Goal: Navigation & Orientation: Find specific page/section

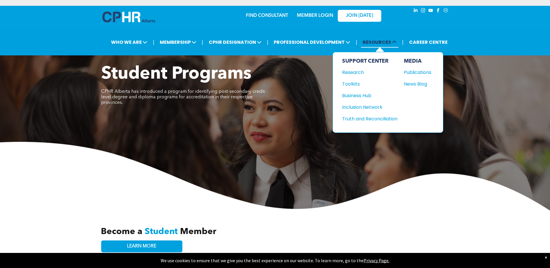
click at [390, 42] on span "RESOURCES" at bounding box center [379, 42] width 37 height 11
click at [419, 72] on div "Publications" at bounding box center [416, 72] width 25 height 7
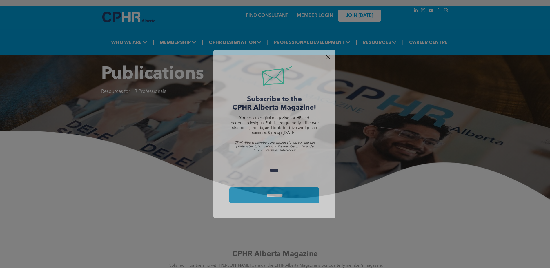
click at [326, 56] on div at bounding box center [328, 57] width 8 height 8
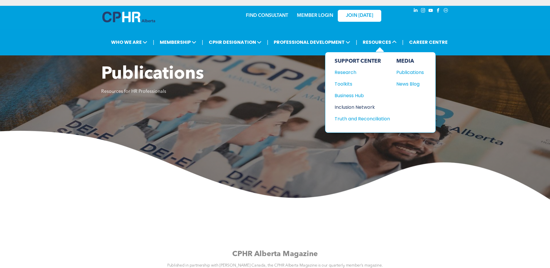
click at [354, 106] on div "Inclusion Network" at bounding box center [360, 107] width 50 height 7
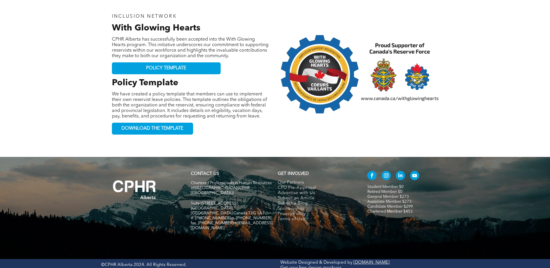
scroll to position [842, 0]
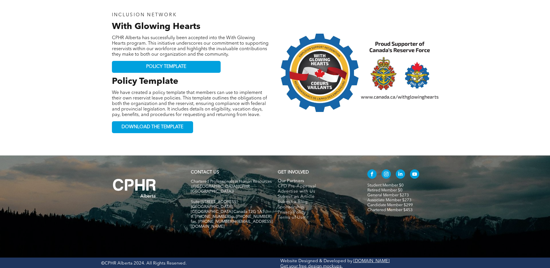
click at [294, 183] on span "Our Partners" at bounding box center [291, 181] width 27 height 5
